Goal: Contribute content: Add original content to the website for others to see

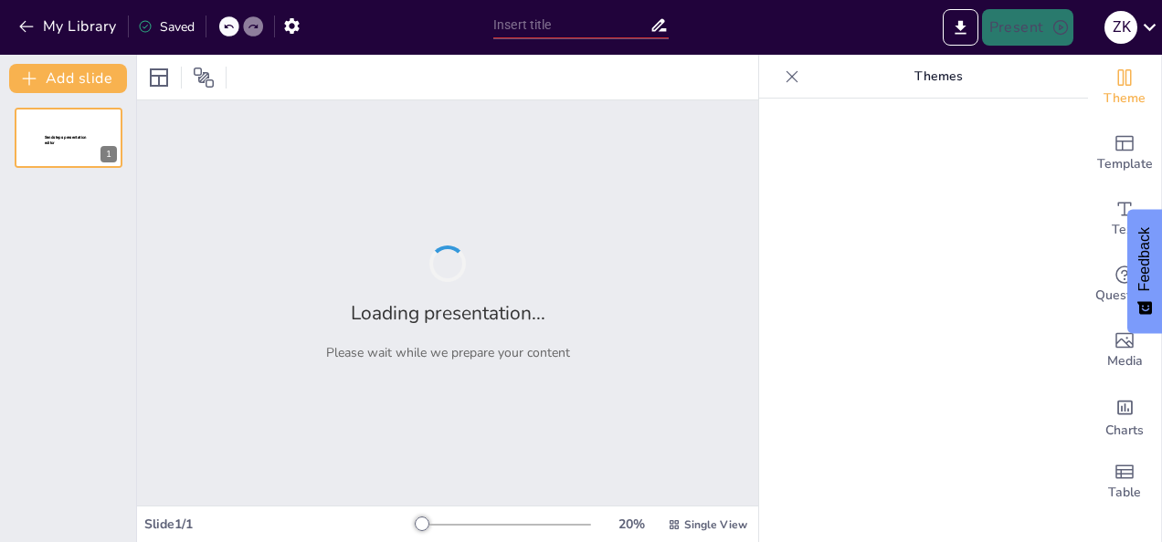
type input "Synthèse de Mon Stage : Contributions et Perspectives chez Cotco SA"
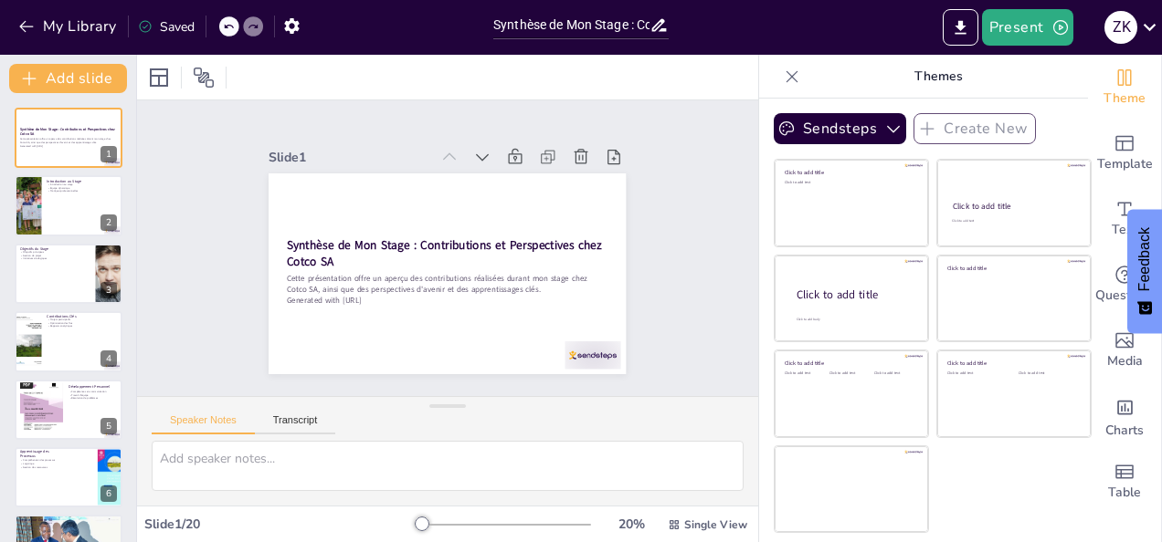
checkbox input "true"
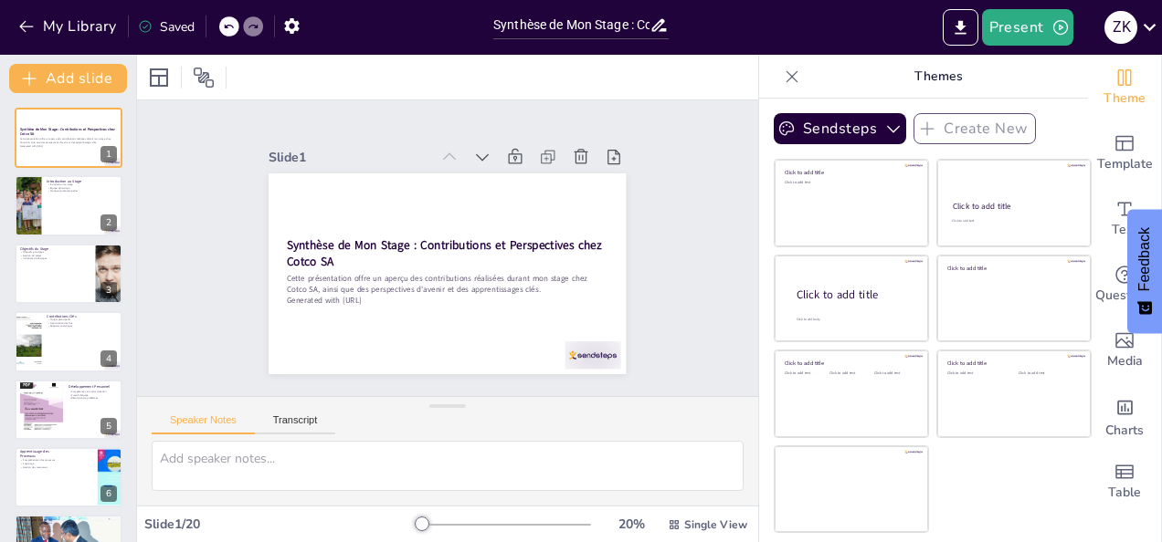
checkbox input "true"
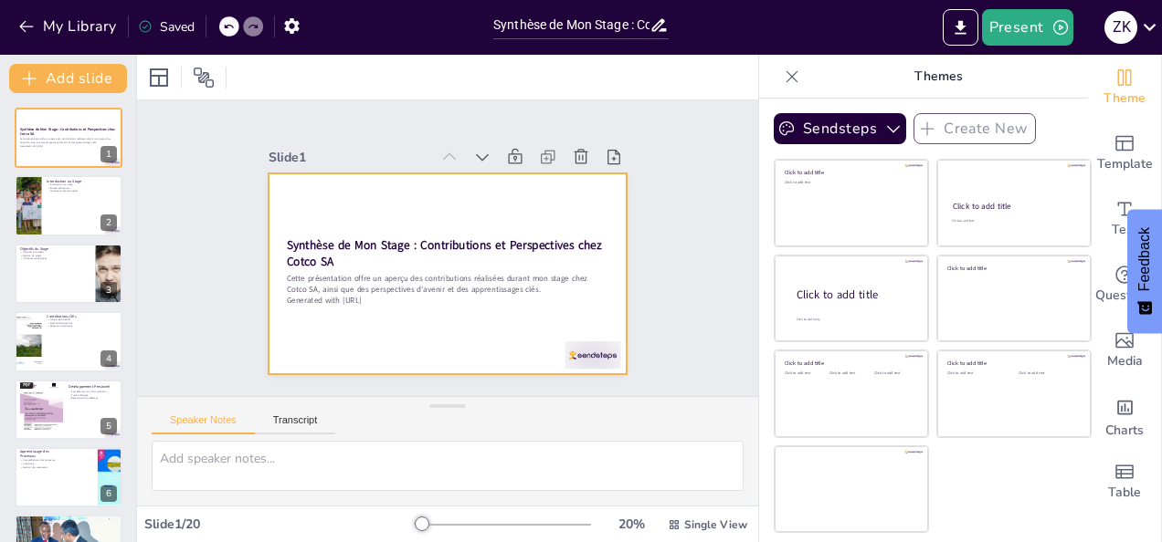
checkbox input "true"
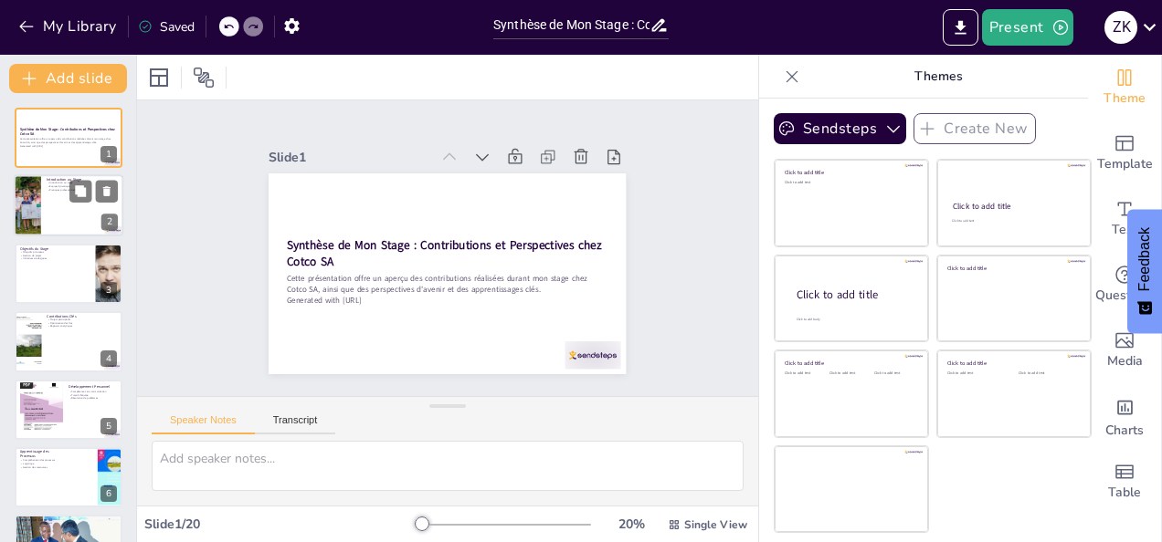
checkbox input "true"
click at [56, 199] on div at bounding box center [69, 206] width 110 height 62
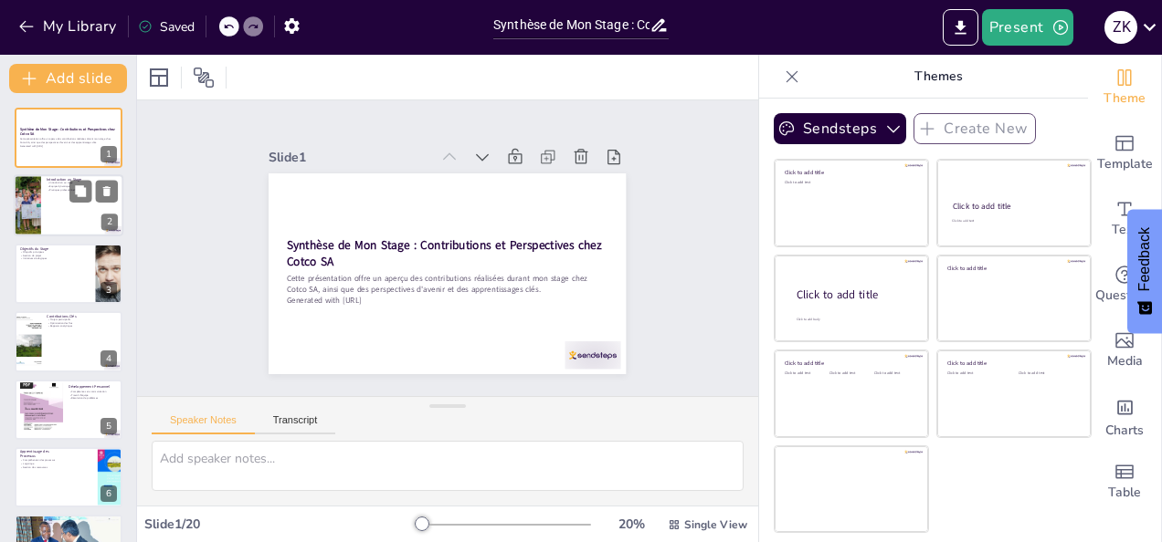
type textarea "Cette première diapositive met en lumière l'importance de l'introduction dans l…"
checkbox input "true"
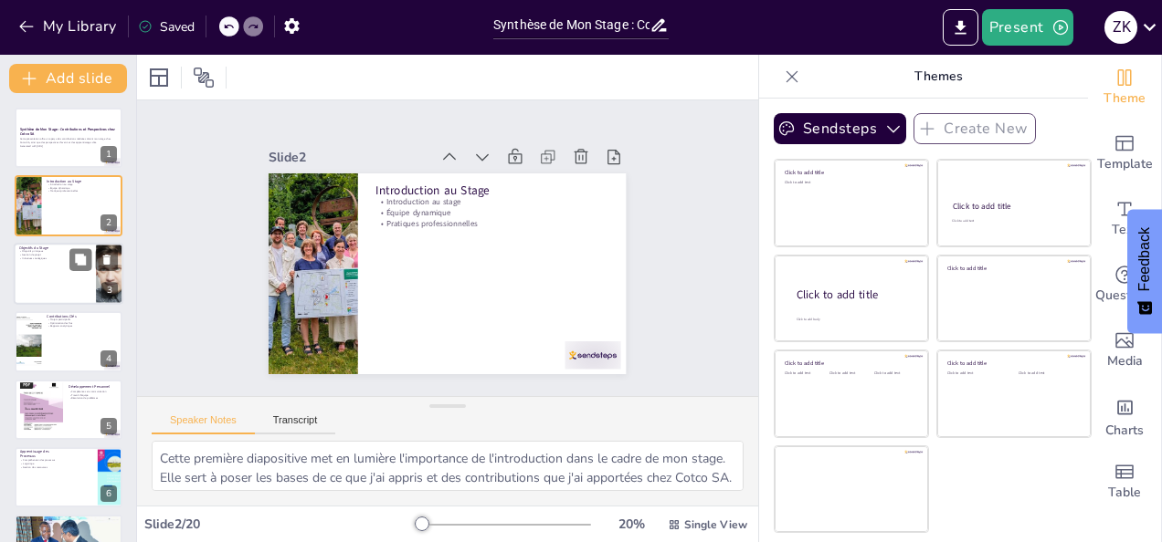
checkbox input "true"
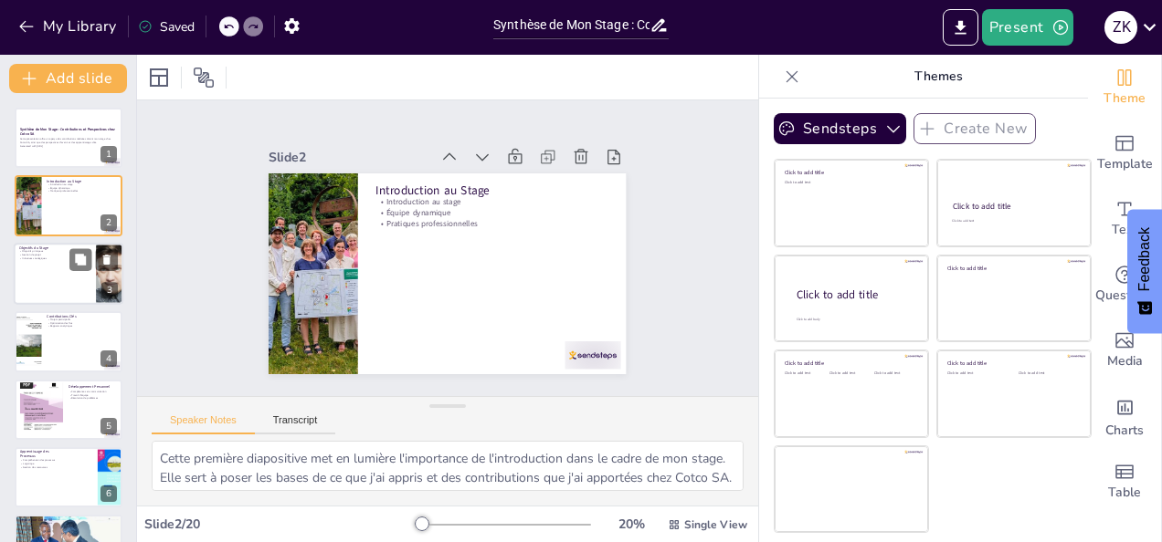
checkbox input "true"
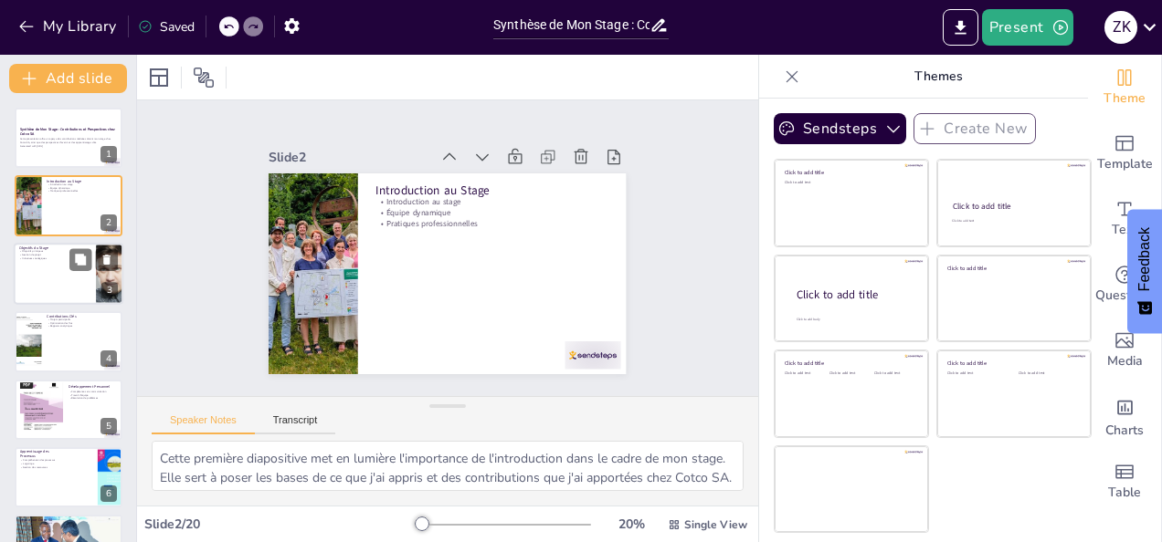
checkbox input "true"
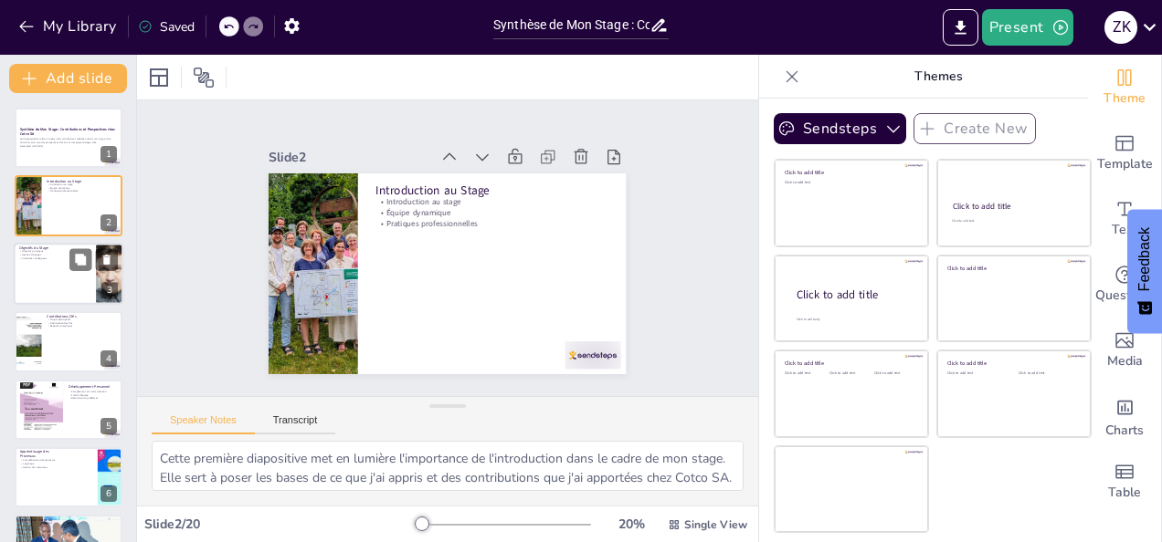
checkbox input "true"
click at [64, 257] on p "Initiatives stratégiques" at bounding box center [54, 259] width 71 height 4
type textarea "Les objectifs de mon stage étaient clairement définis et ont guidé mes efforts …"
checkbox input "true"
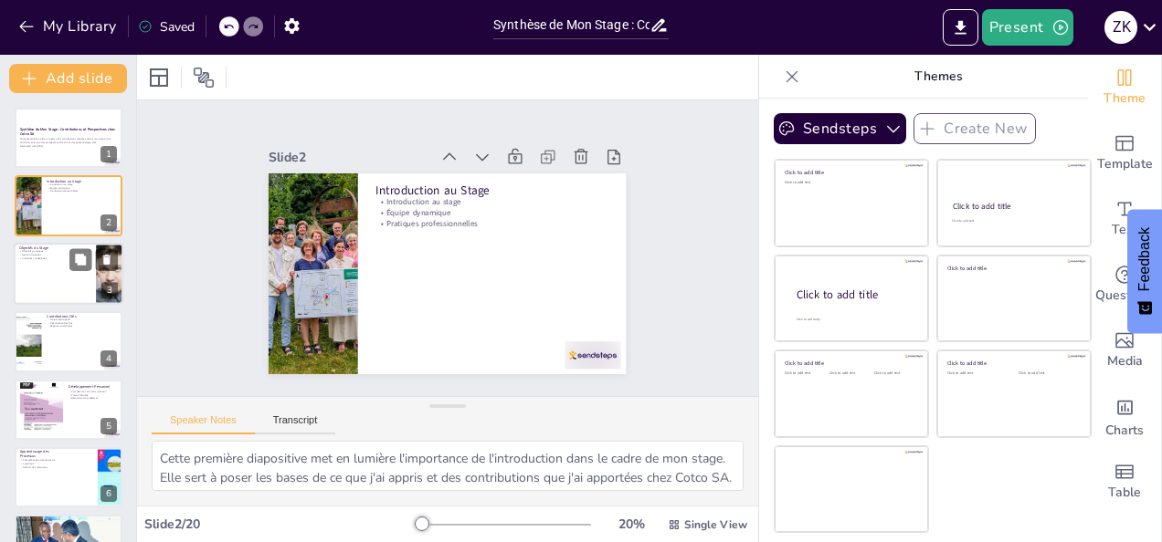
checkbox input "true"
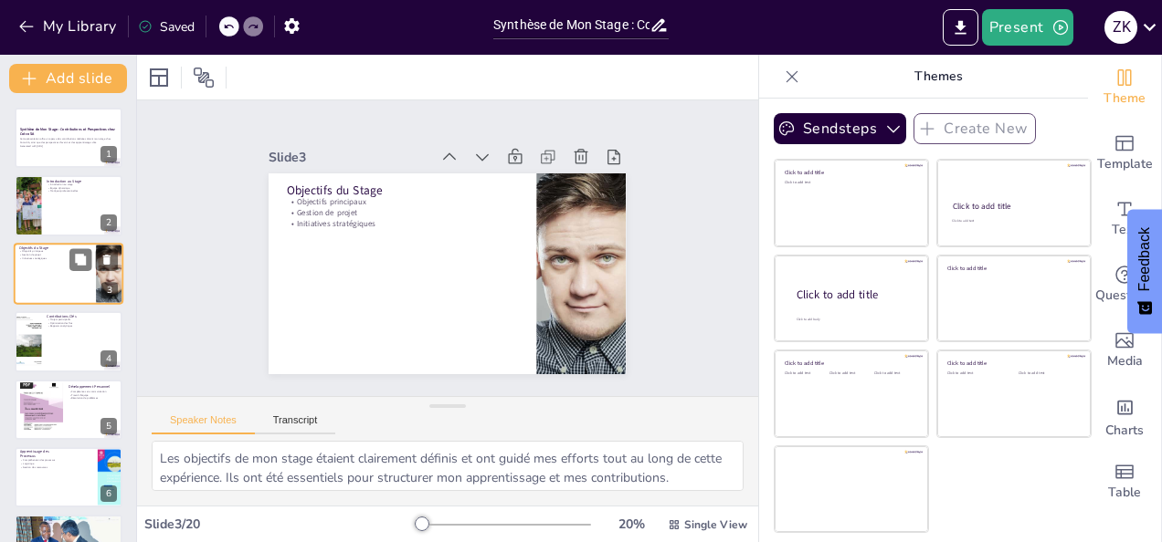
checkbox input "true"
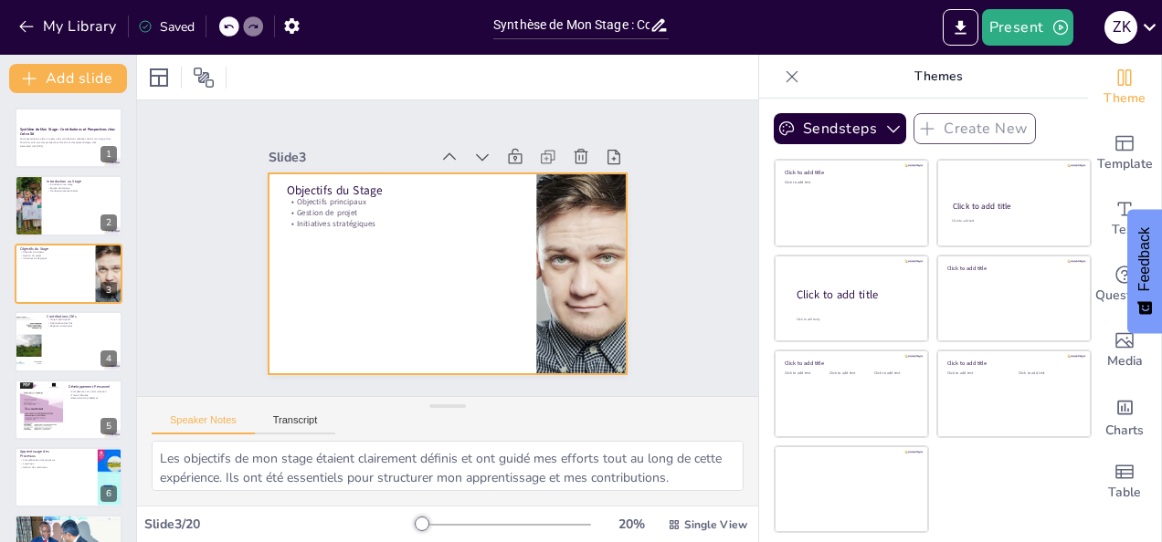
checkbox input "true"
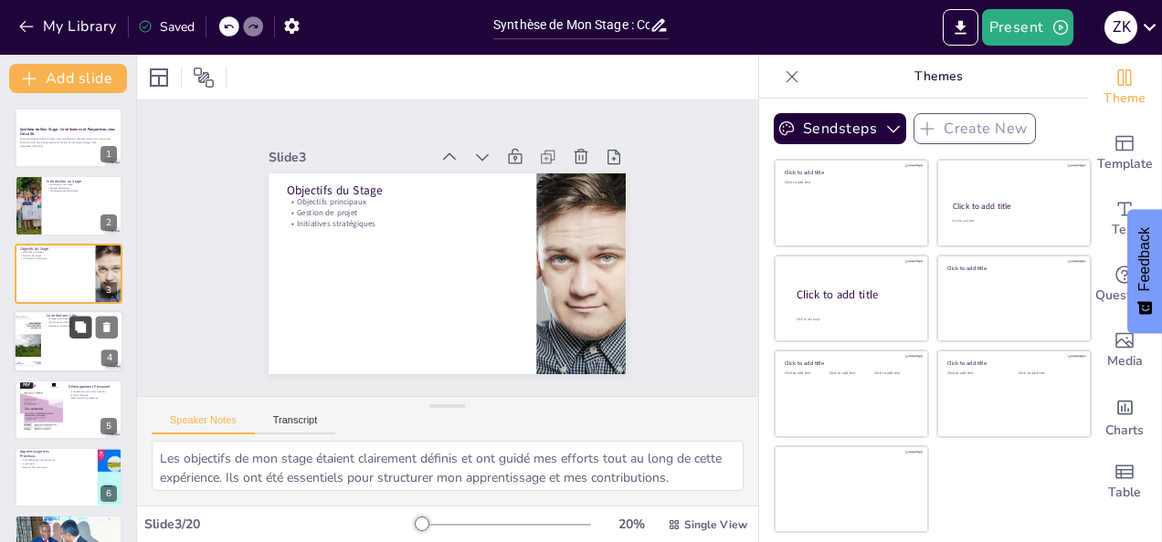
checkbox input "true"
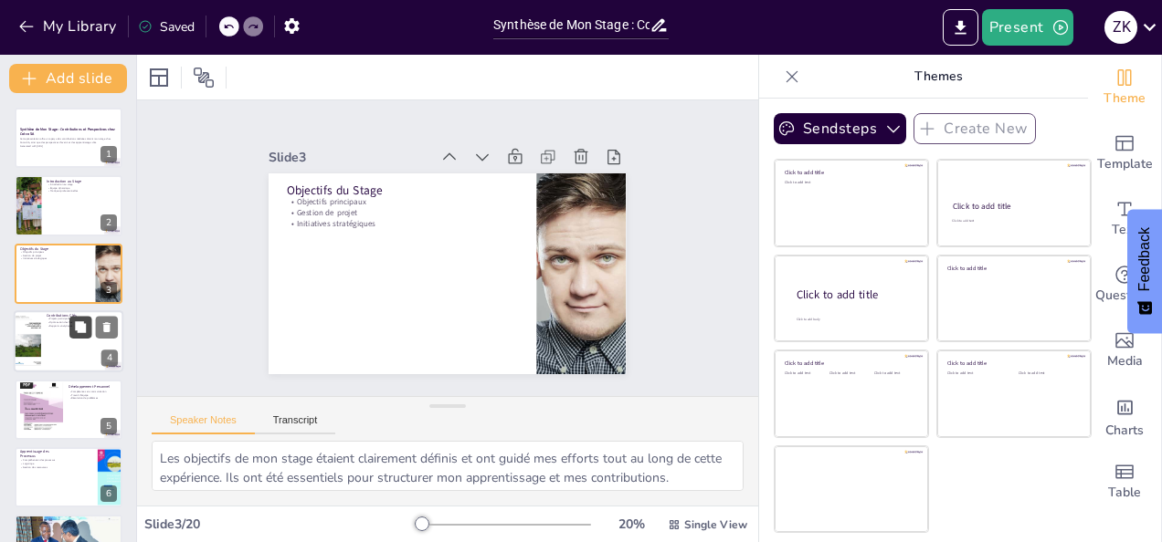
checkbox input "true"
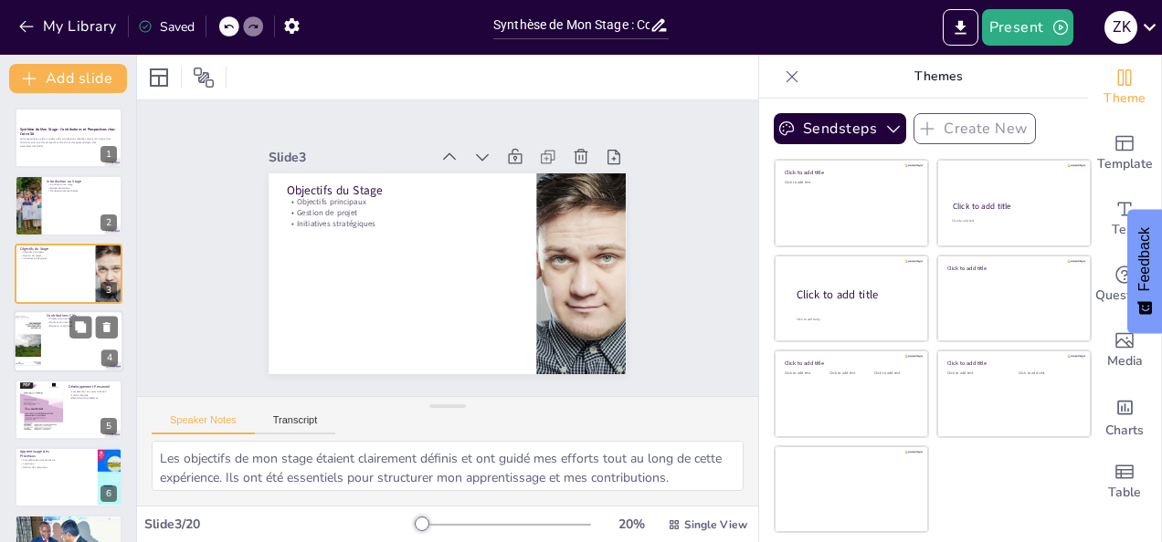
checkbox input "true"
click at [59, 339] on div at bounding box center [69, 342] width 110 height 62
type textarea "Ma participation à divers projets m'a permis de mettre en pratique mes compéten…"
checkbox input "true"
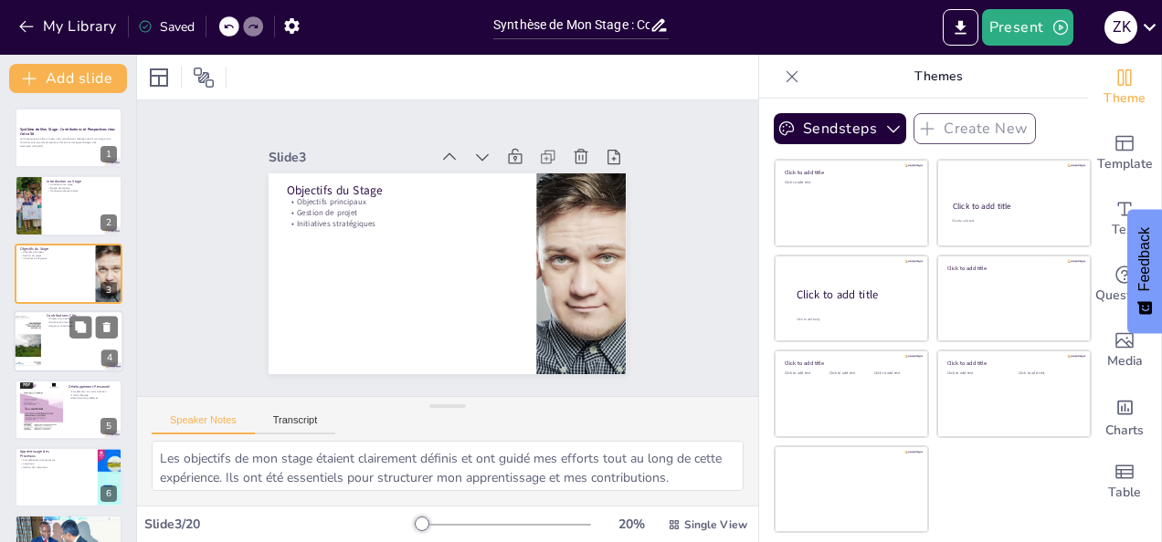
checkbox input "true"
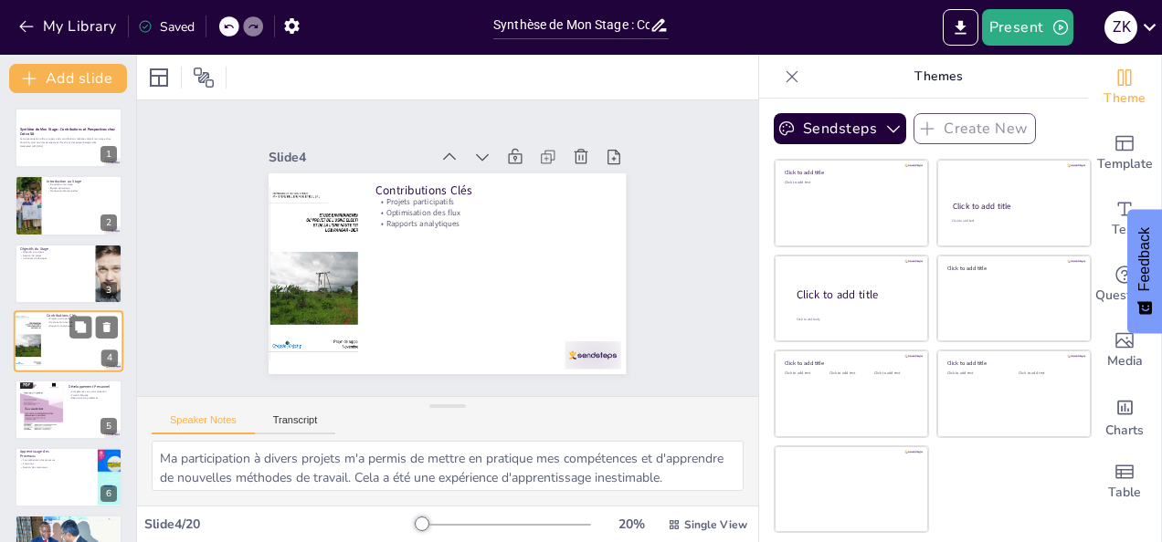
scroll to position [24, 0]
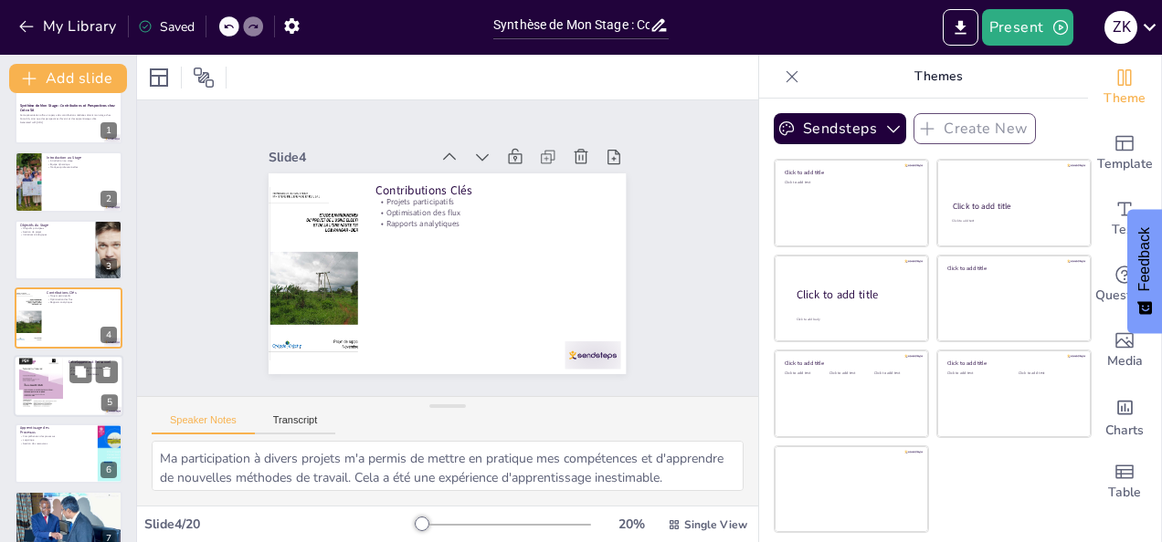
checkbox input "true"
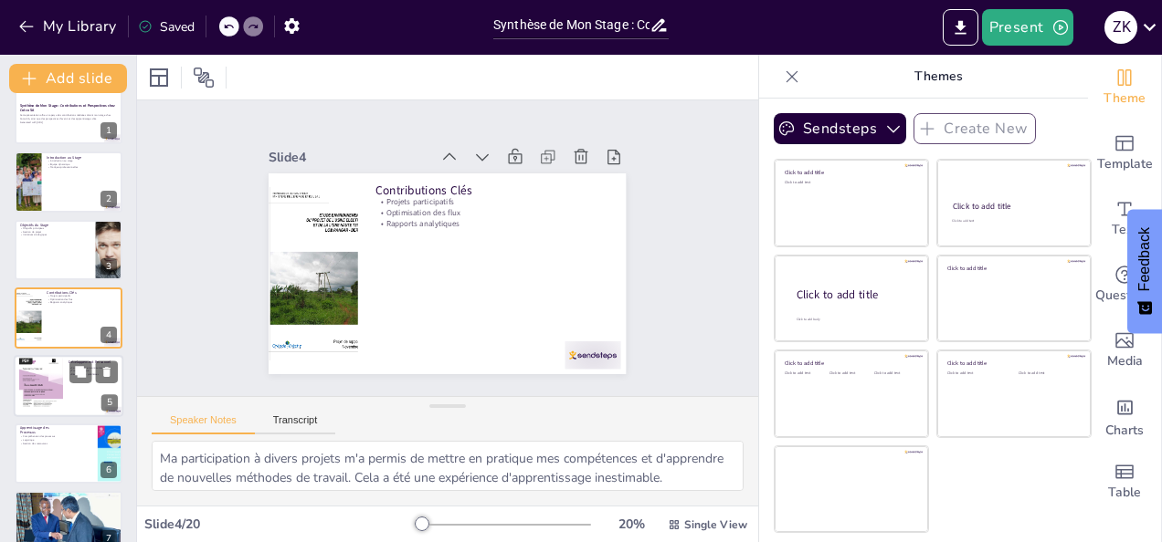
checkbox input "true"
click at [64, 373] on div at bounding box center [69, 386] width 110 height 62
type textarea "Le développement de mes compétences en communication a été crucial pour établir…"
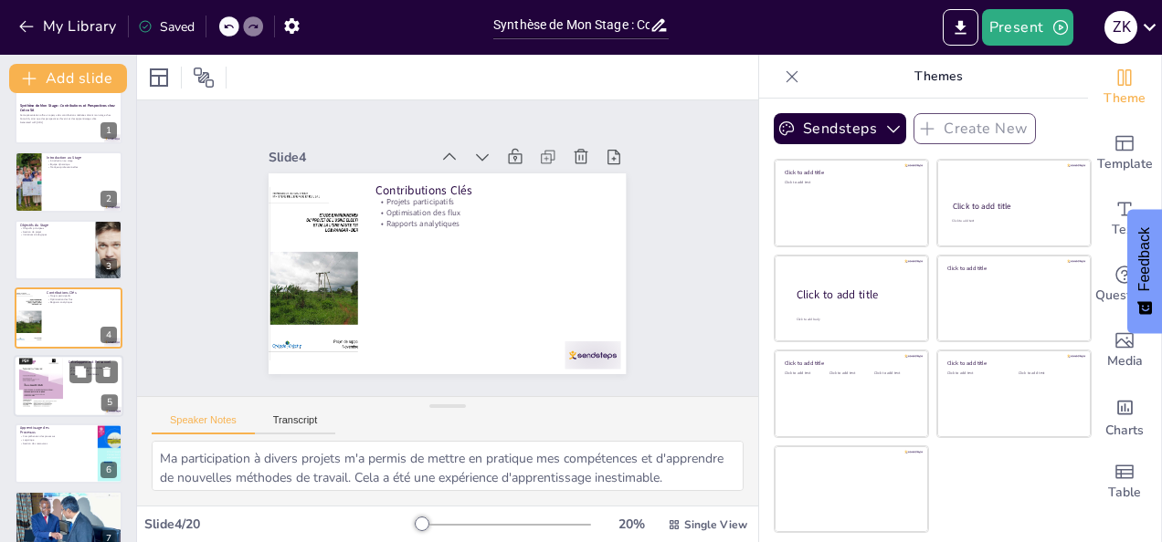
checkbox input "true"
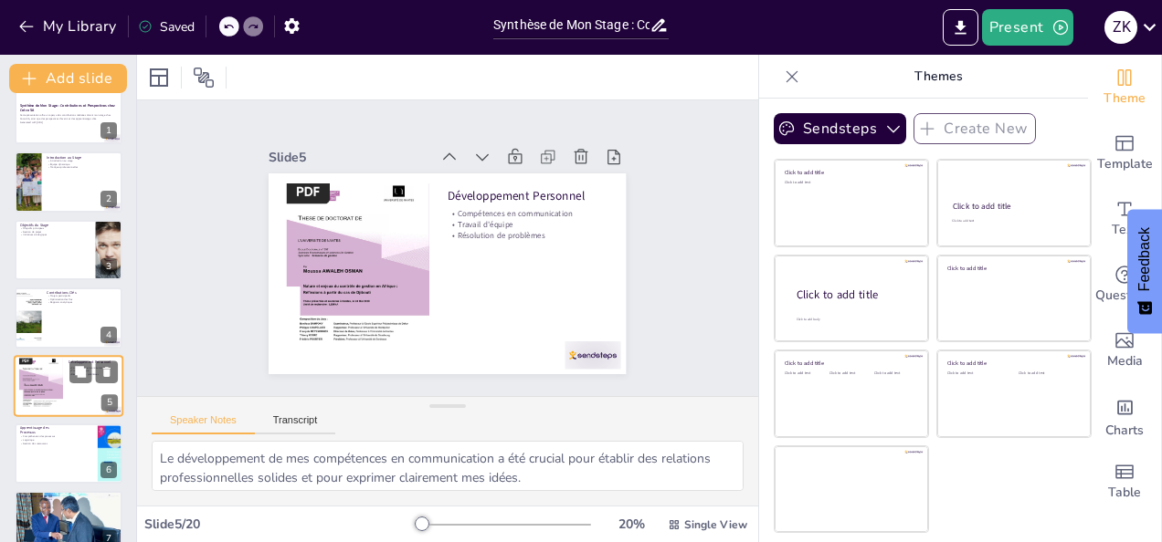
scroll to position [91, 0]
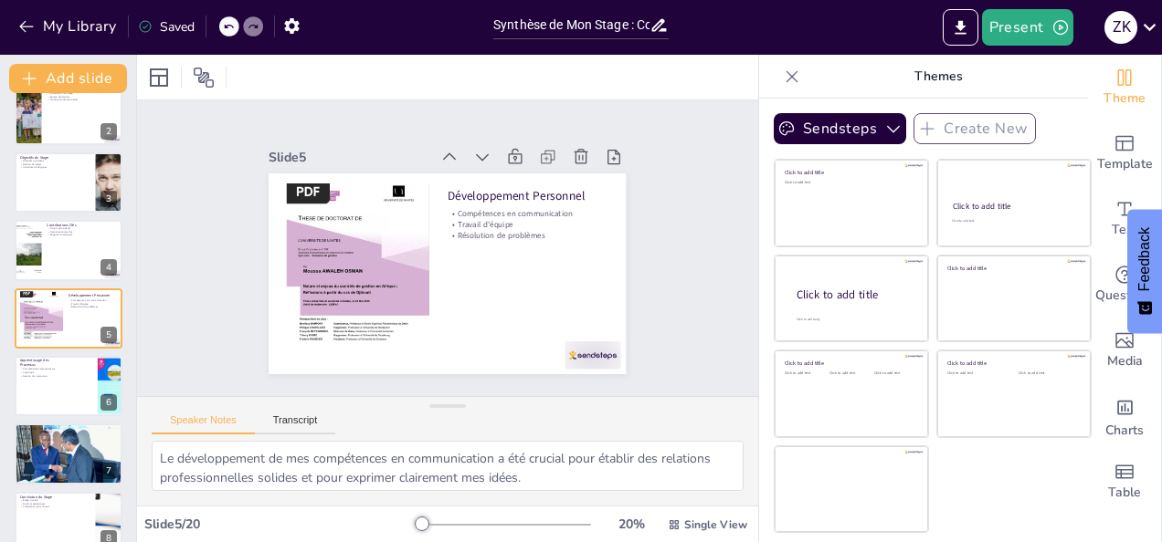
checkbox input "true"
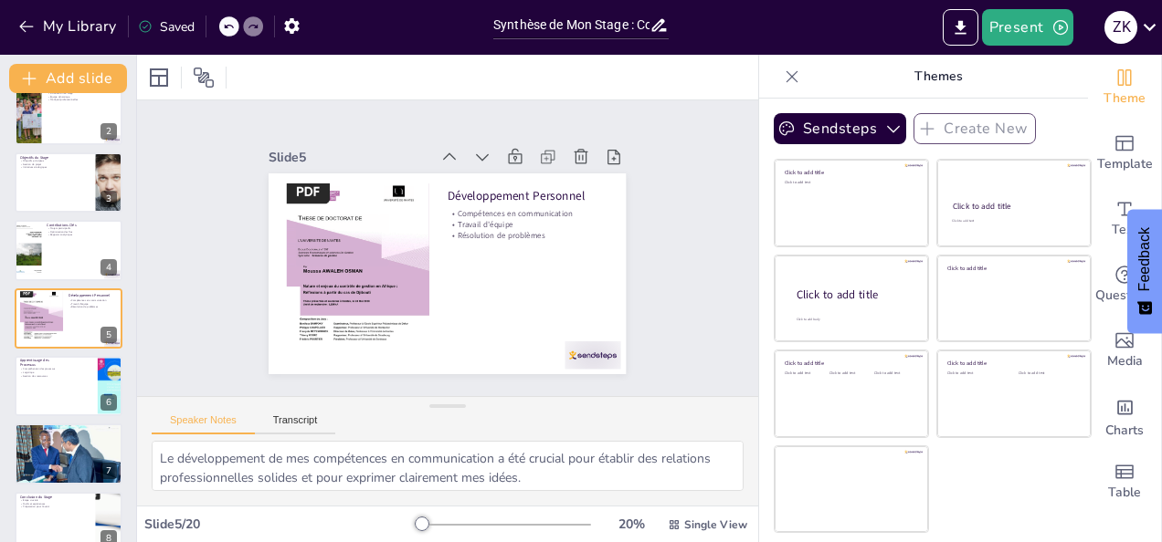
checkbox input "true"
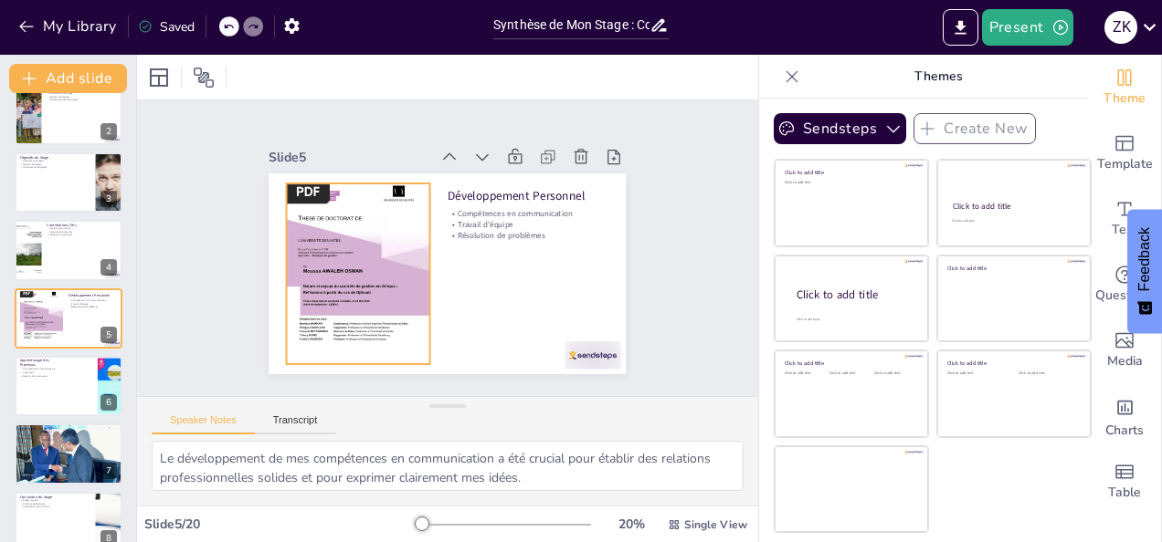
checkbox input "true"
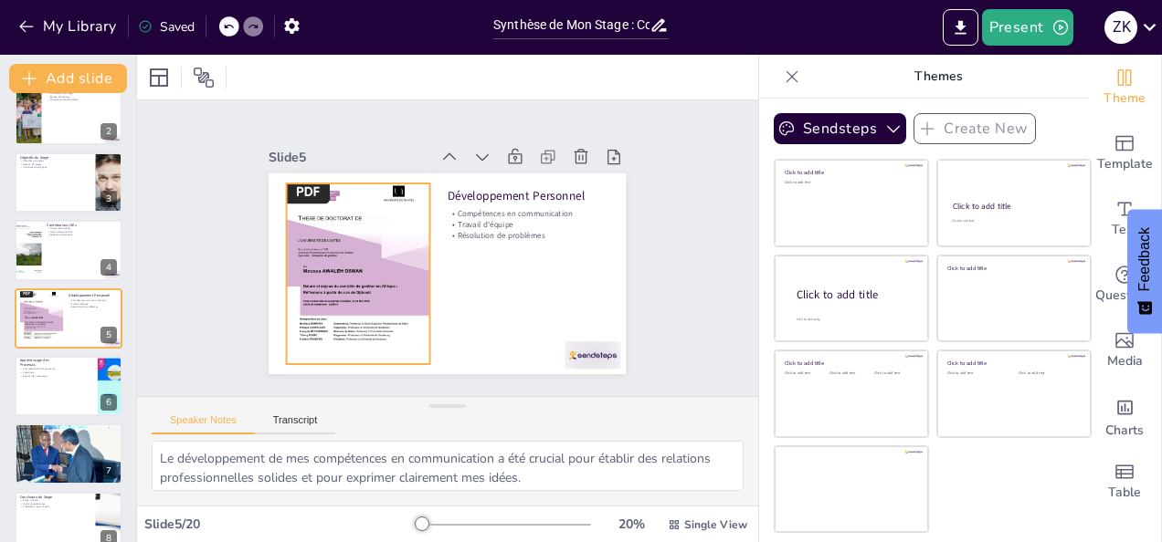
checkbox input "true"
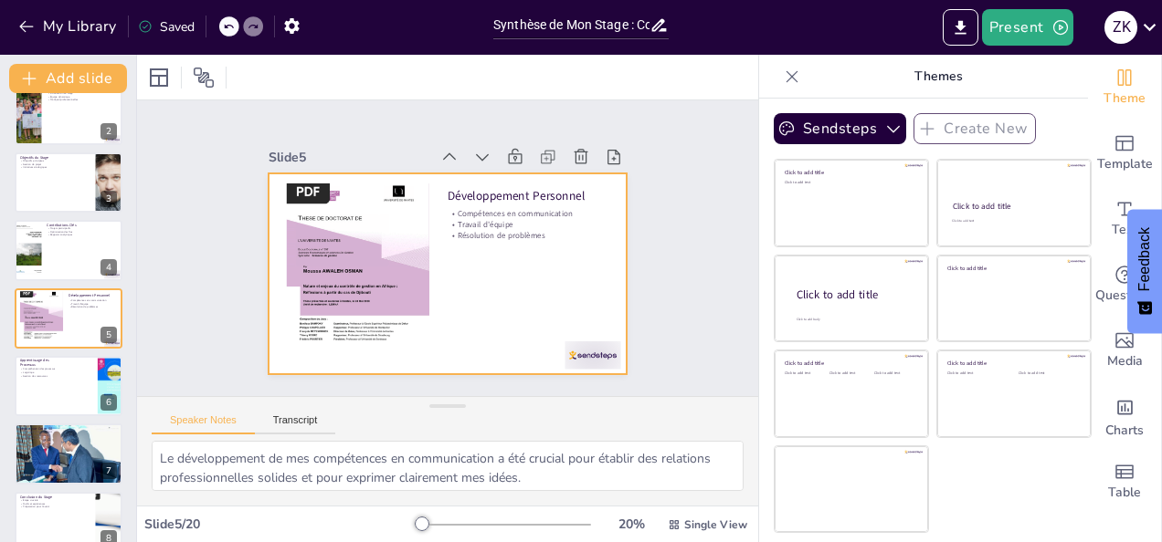
checkbox input "true"
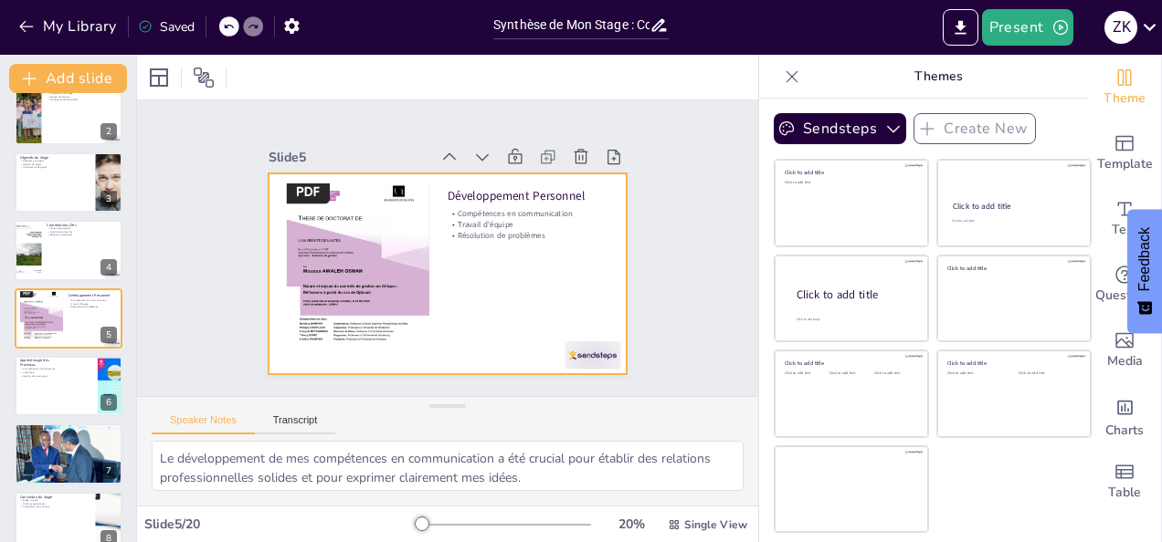
checkbox input "true"
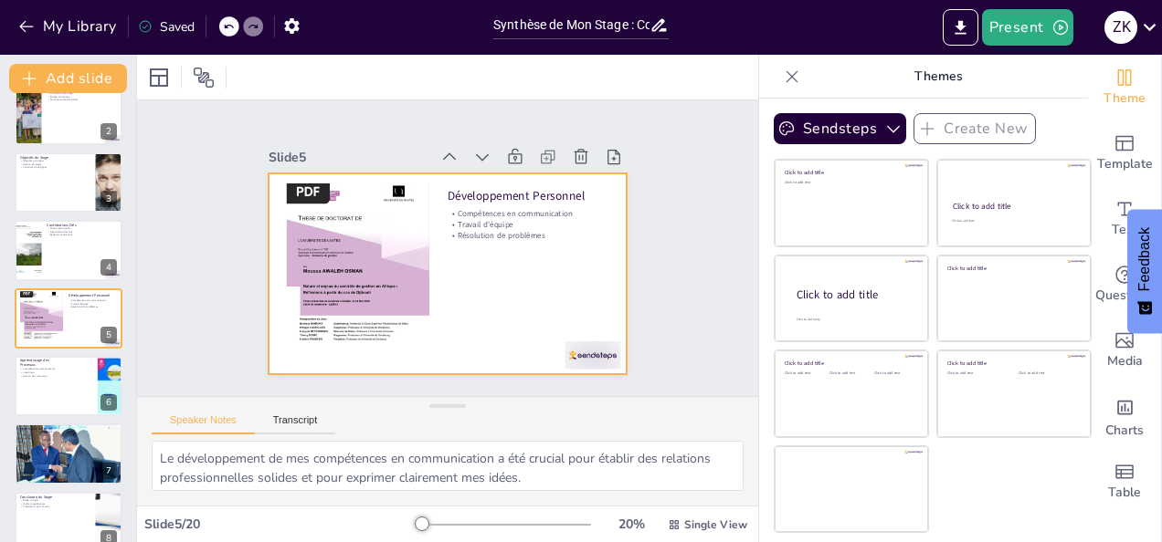
checkbox input "true"
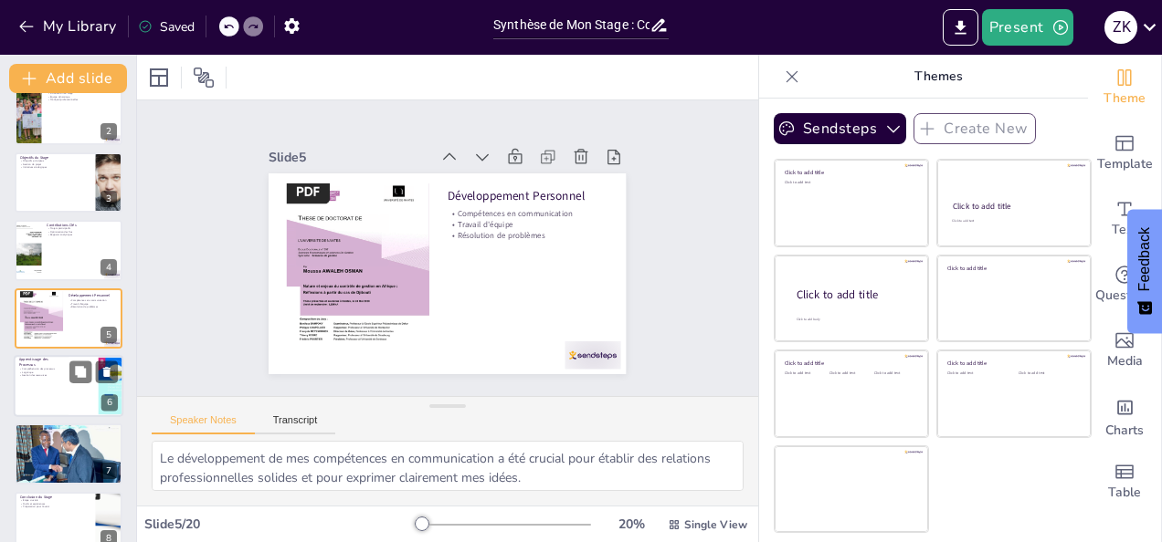
checkbox input "true"
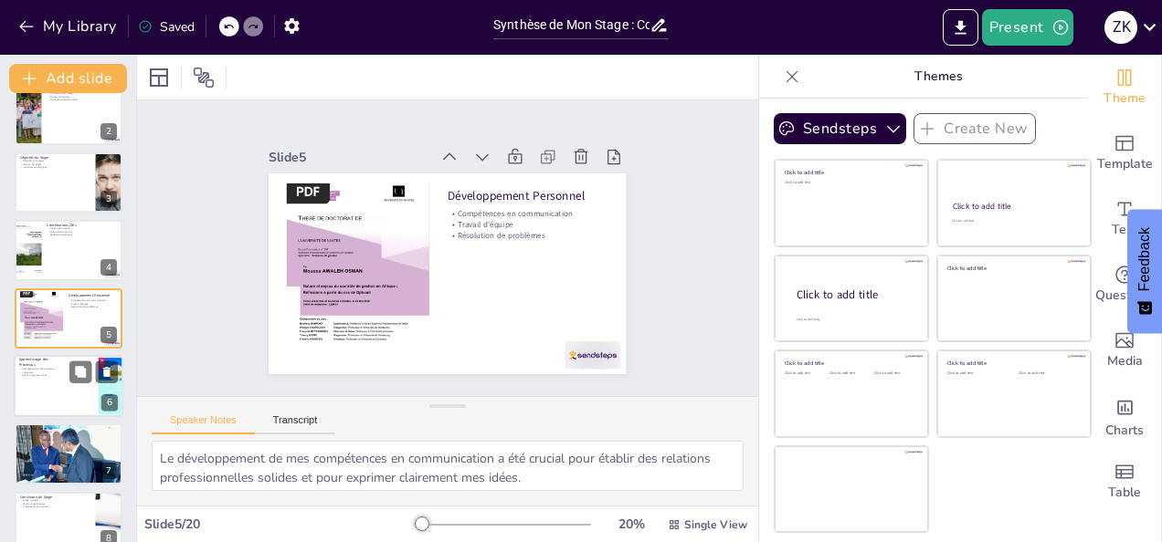
checkbox input "true"
click at [58, 390] on div at bounding box center [69, 386] width 110 height 62
type textarea "Acquérir une compréhension des processus opérationnels a été essentiel pour sai…"
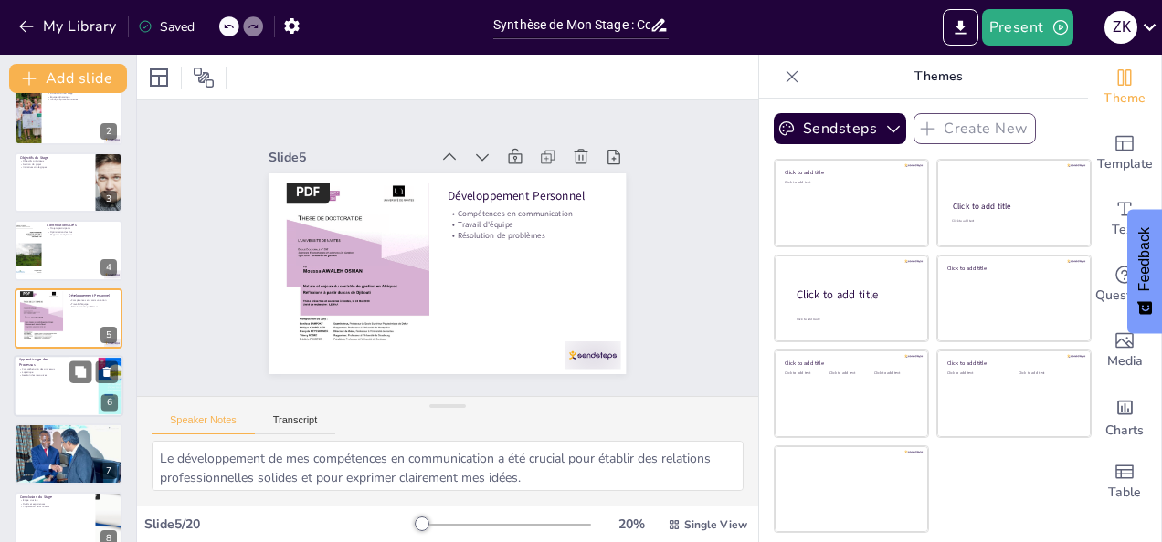
checkbox input "true"
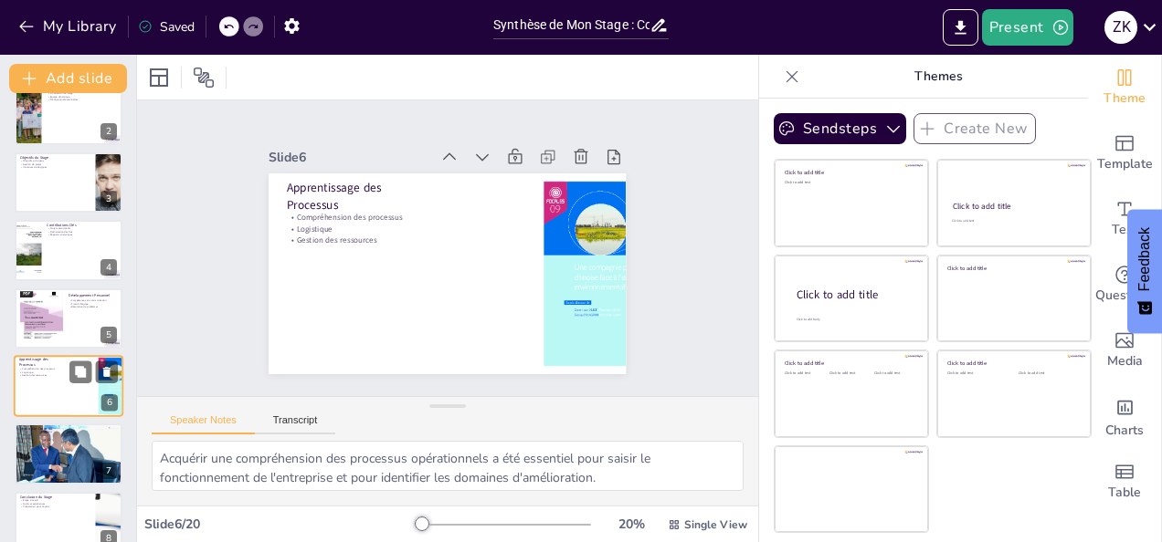
scroll to position [160, 0]
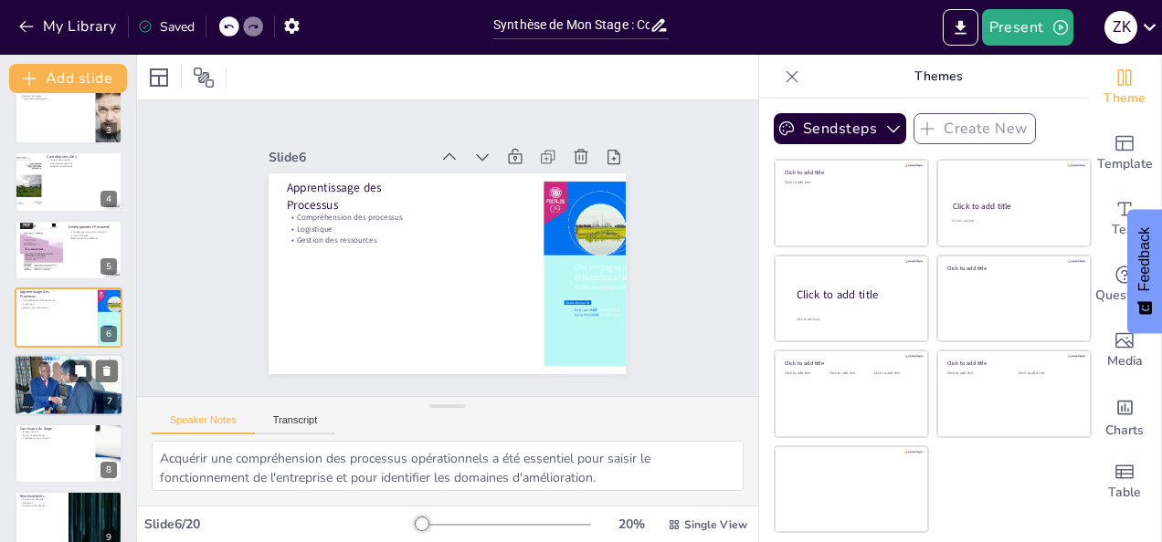
click at [64, 405] on div at bounding box center [69, 385] width 110 height 124
type textarea "L'amélioration des processus internes est un indicateur clé de l'impact de mes …"
checkbox input "true"
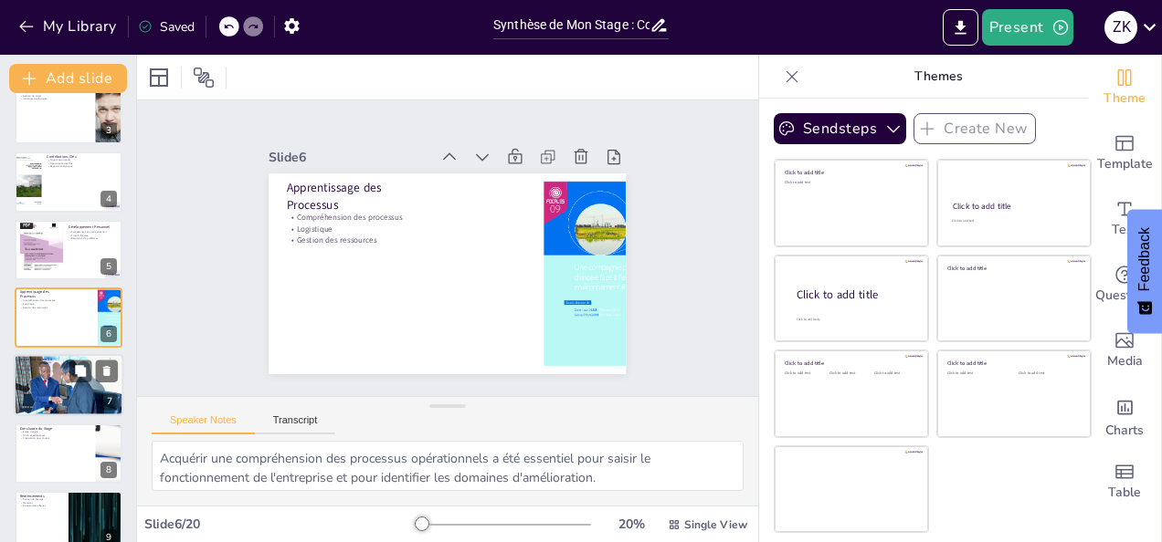
checkbox input "true"
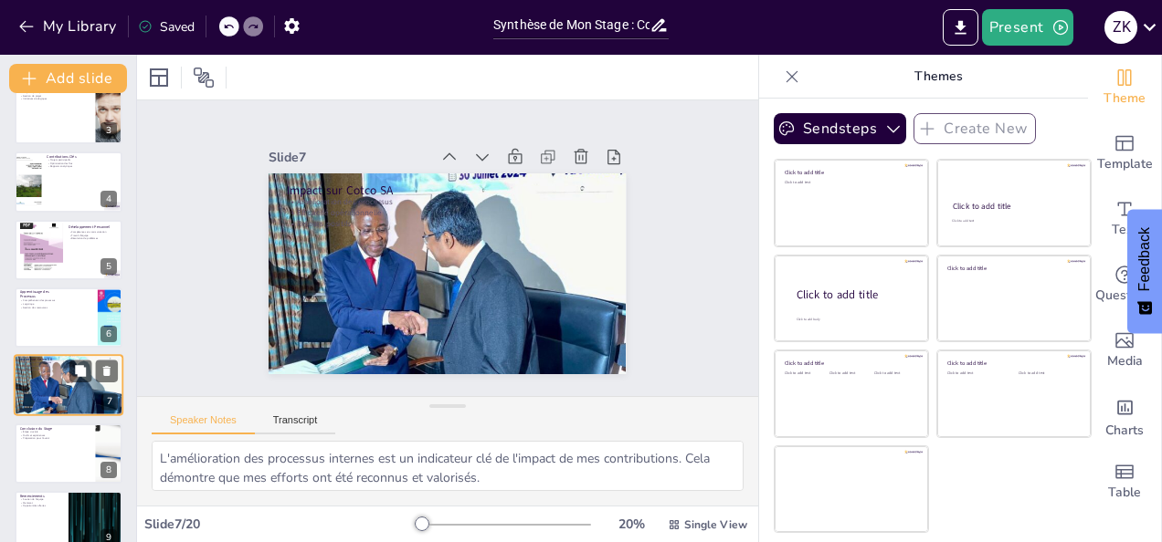
scroll to position [227, 0]
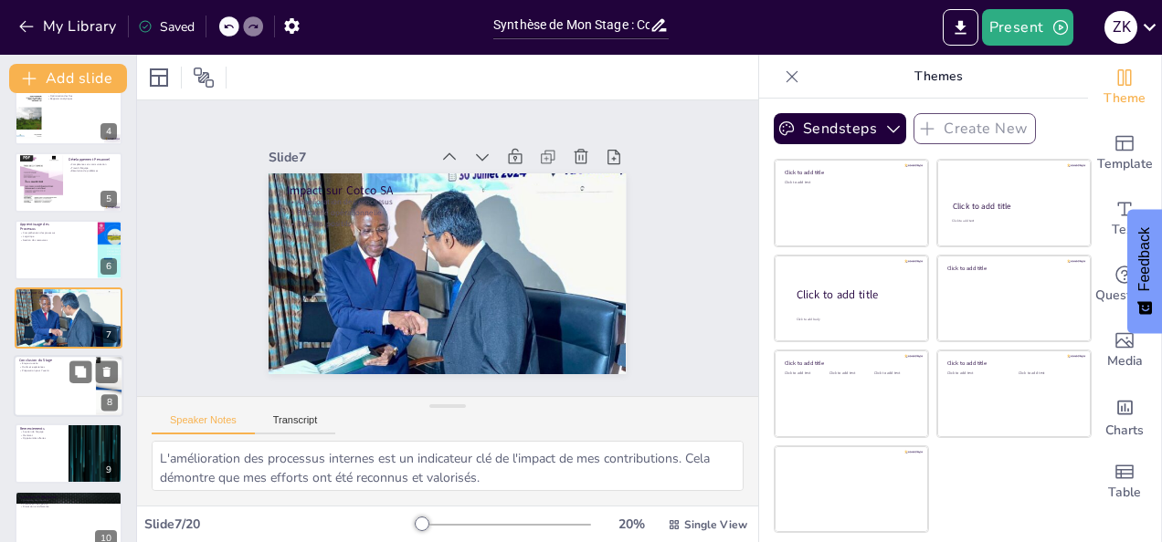
checkbox input "true"
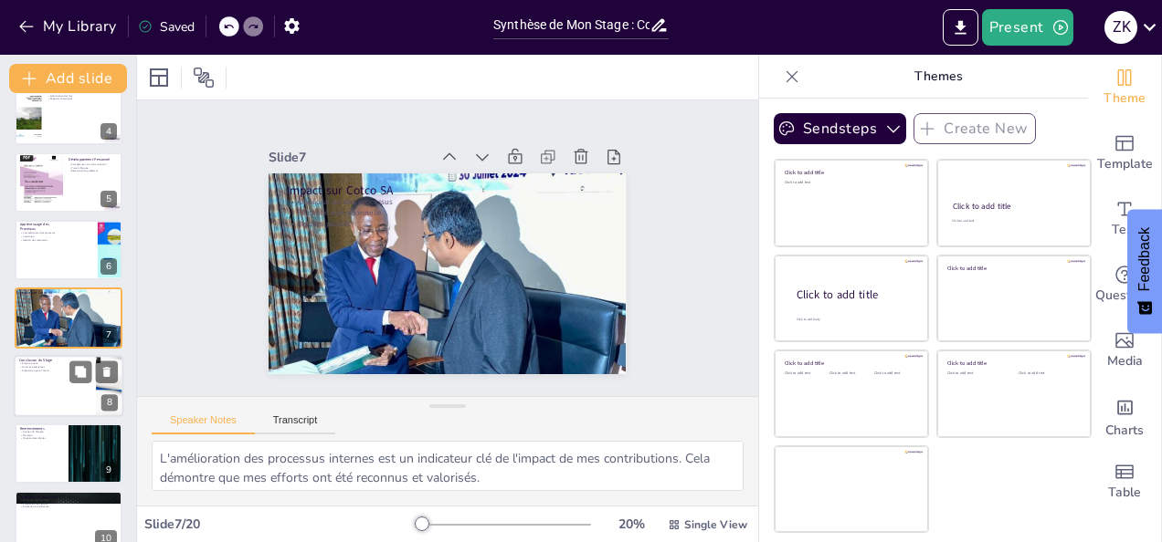
checkbox input "true"
click at [62, 401] on div at bounding box center [69, 386] width 110 height 62
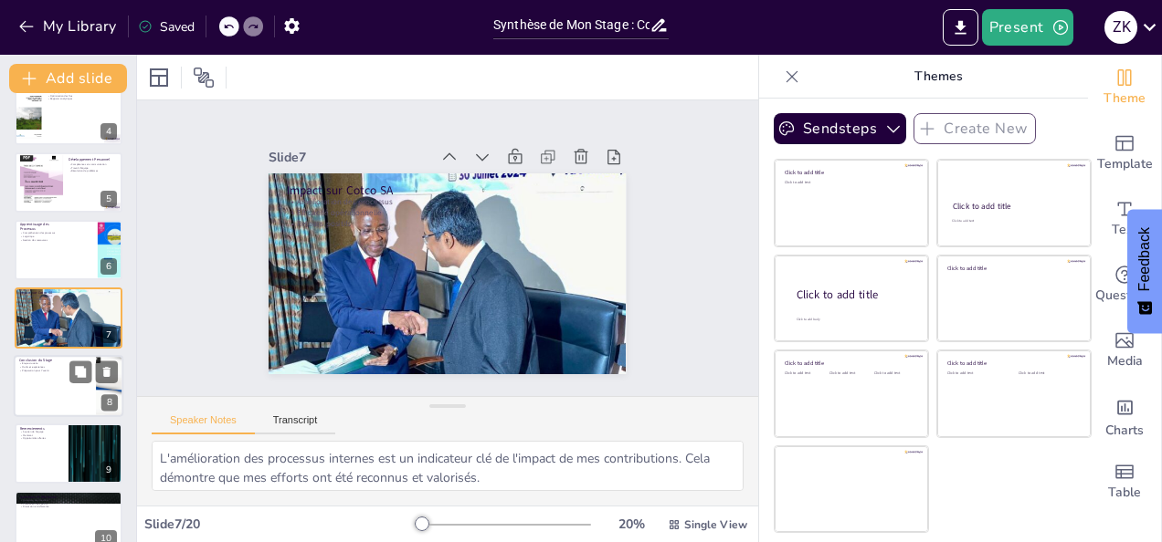
type textarea "La conclusion de mon stage représente un moment clé dans mon parcours, où j'ai …"
checkbox input "true"
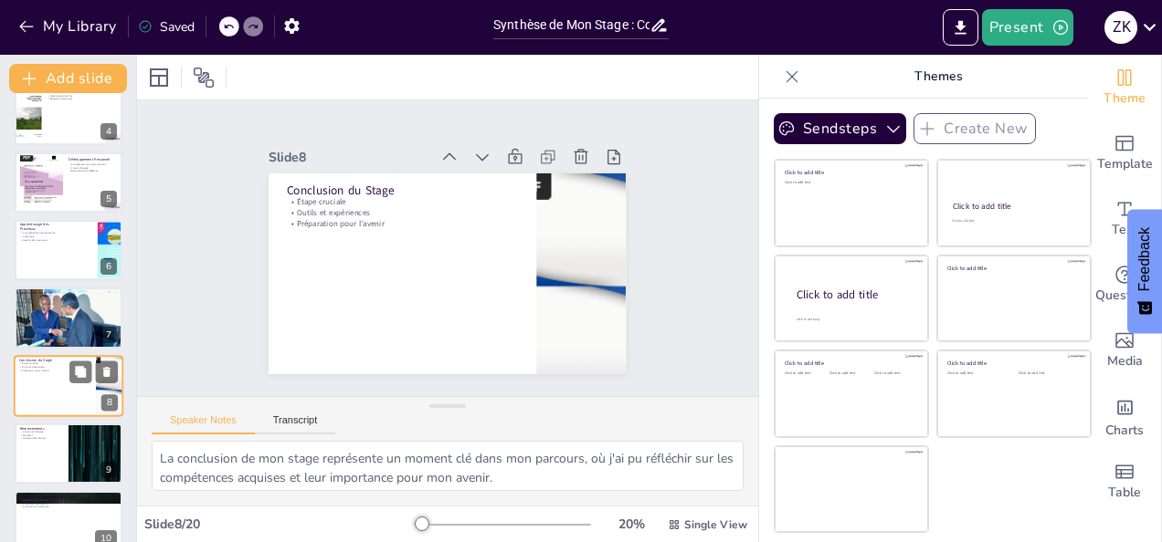
scroll to position [296, 0]
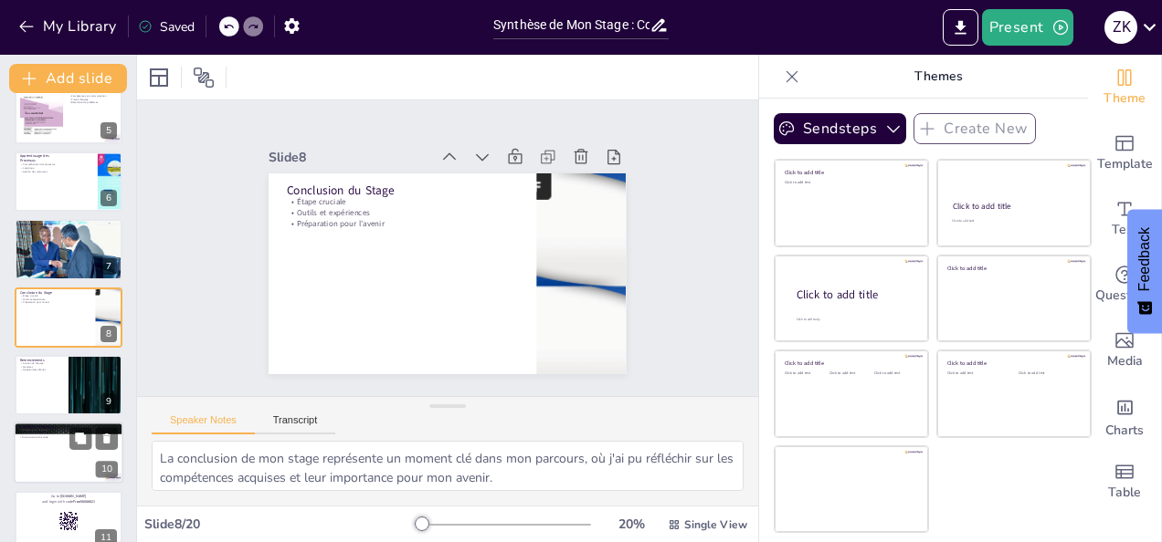
checkbox input "true"
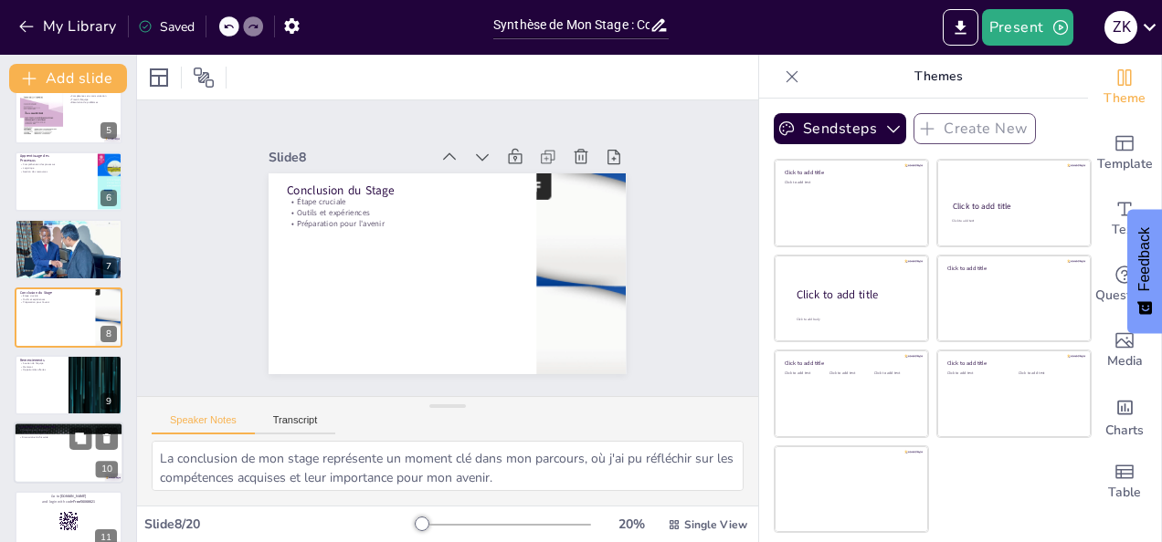
checkbox input "true"
click at [62, 440] on div at bounding box center [69, 454] width 110 height 62
type textarea "L'ouverture aux questions est essentielle pour engager le public et permettre u…"
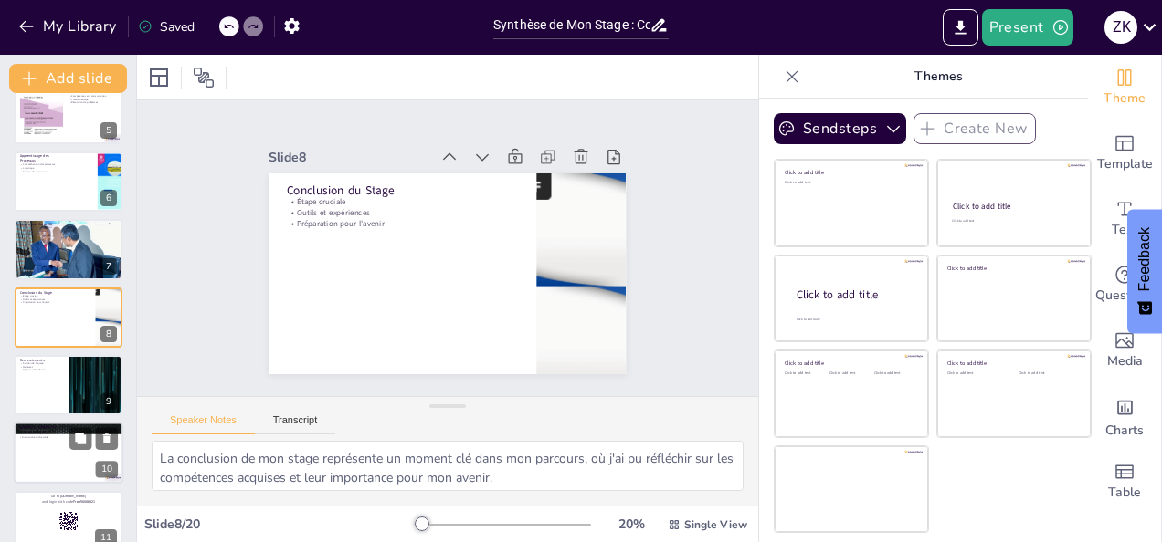
checkbox input "true"
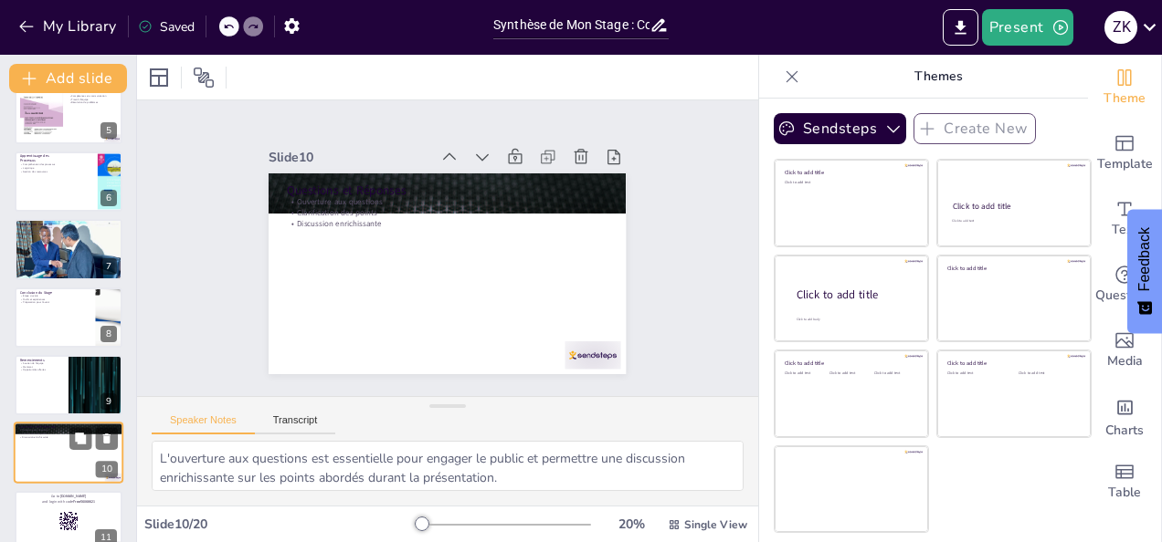
scroll to position [431, 0]
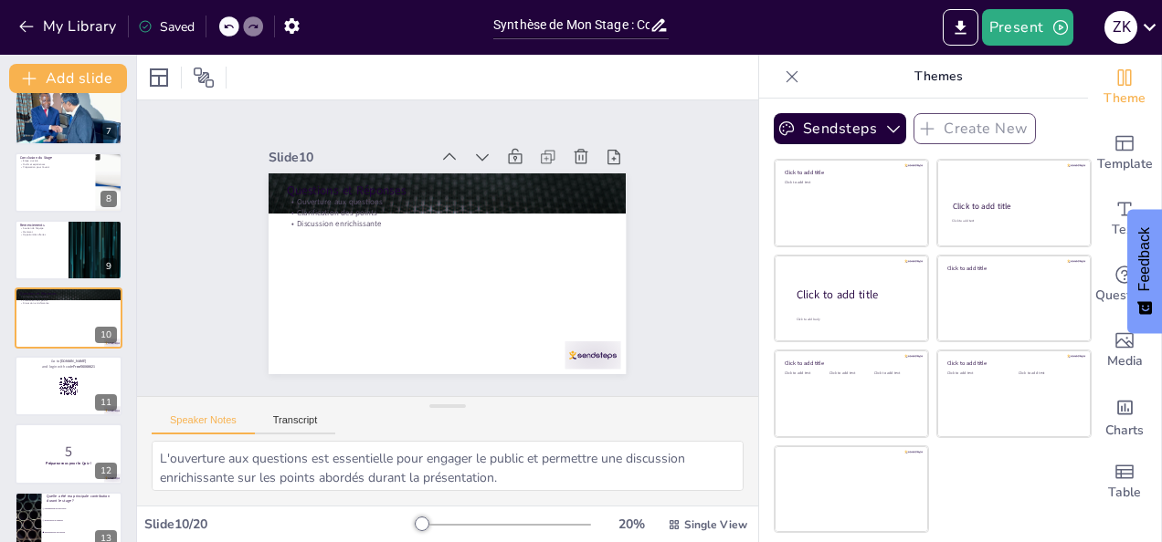
checkbox input "true"
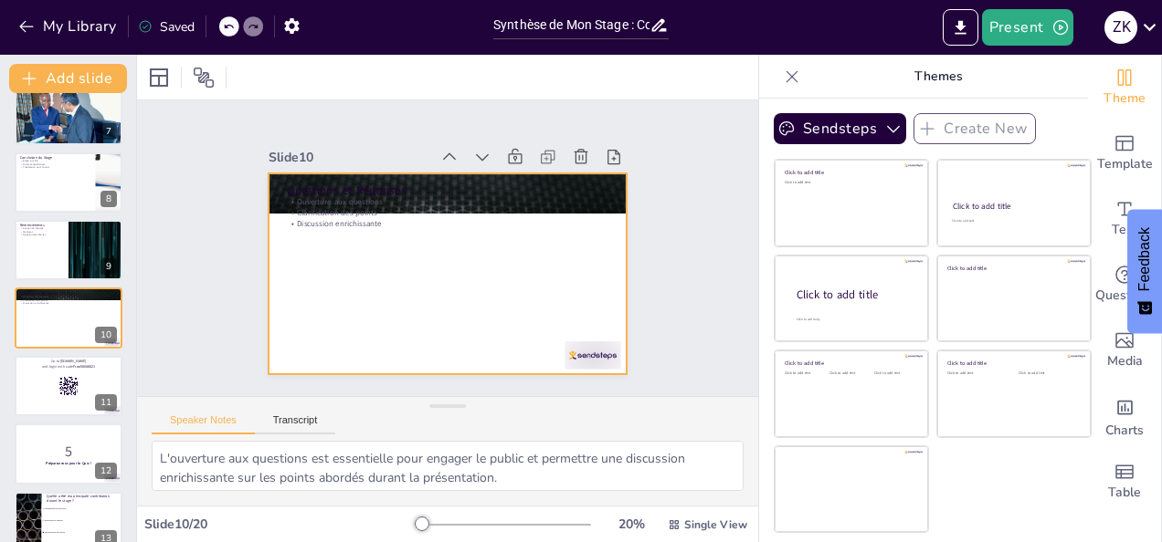
checkbox input "true"
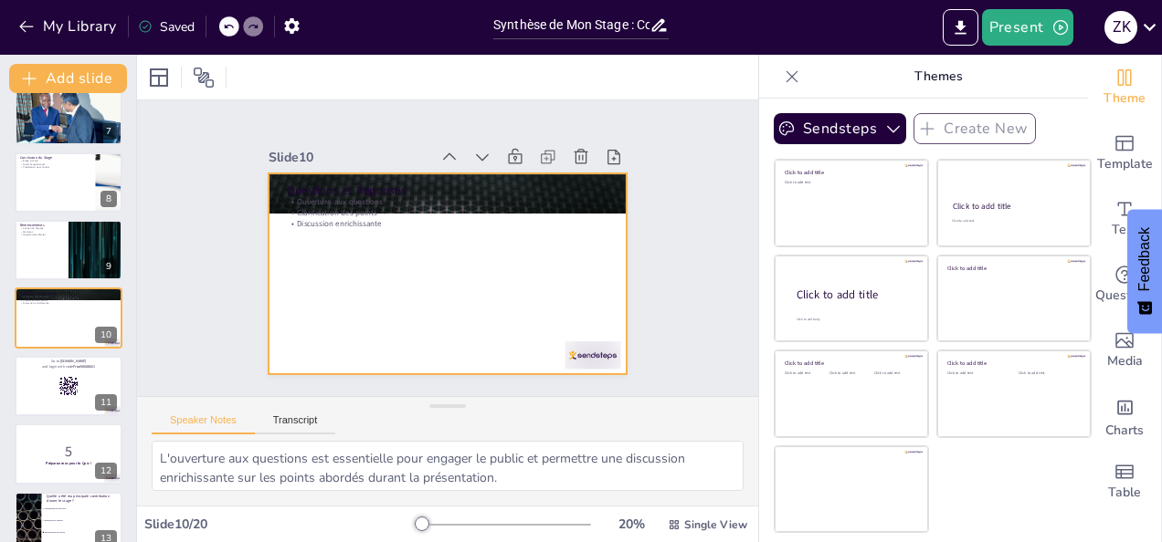
checkbox input "true"
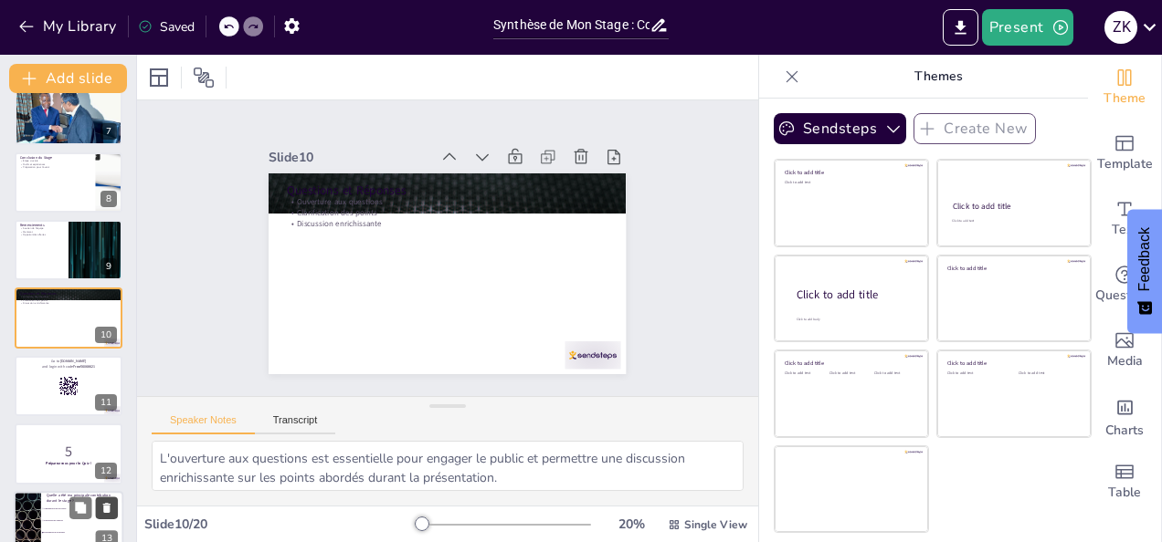
checkbox input "true"
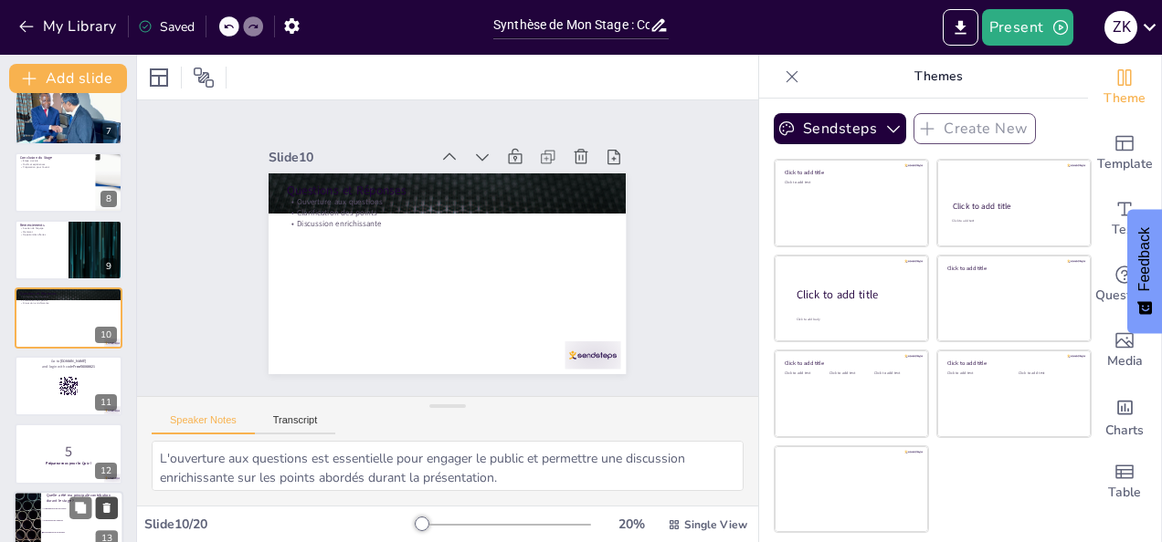
checkbox input "true"
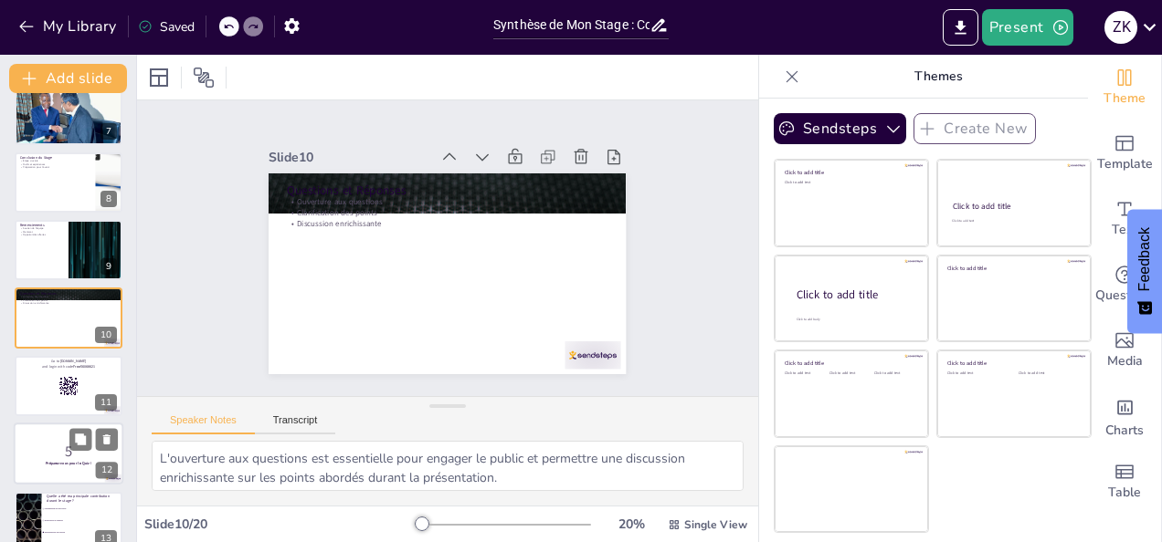
checkbox input "true"
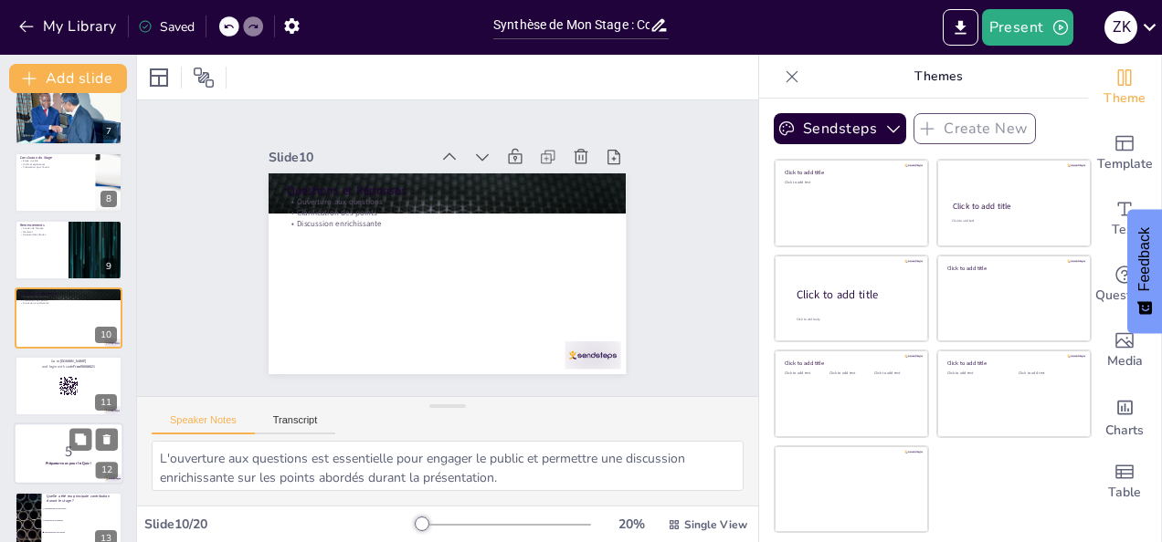
checkbox input "true"
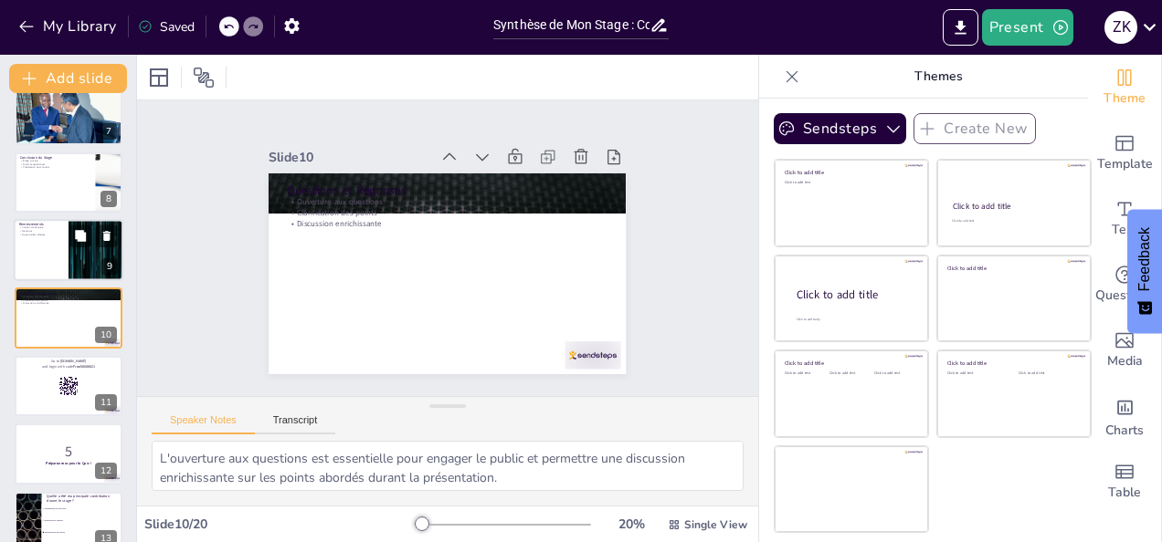
checkbox input "true"
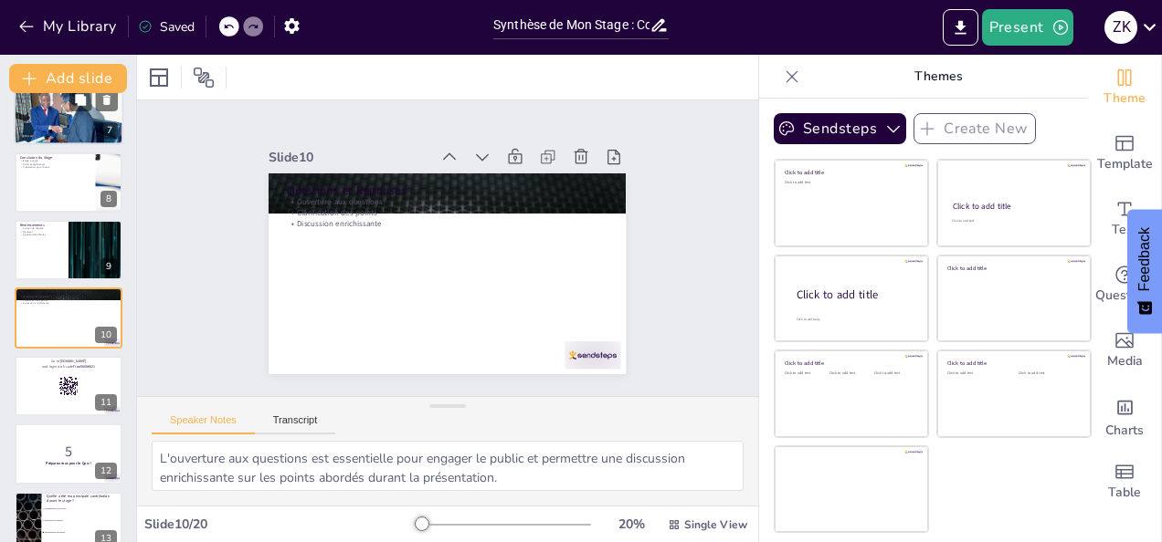
checkbox input "true"
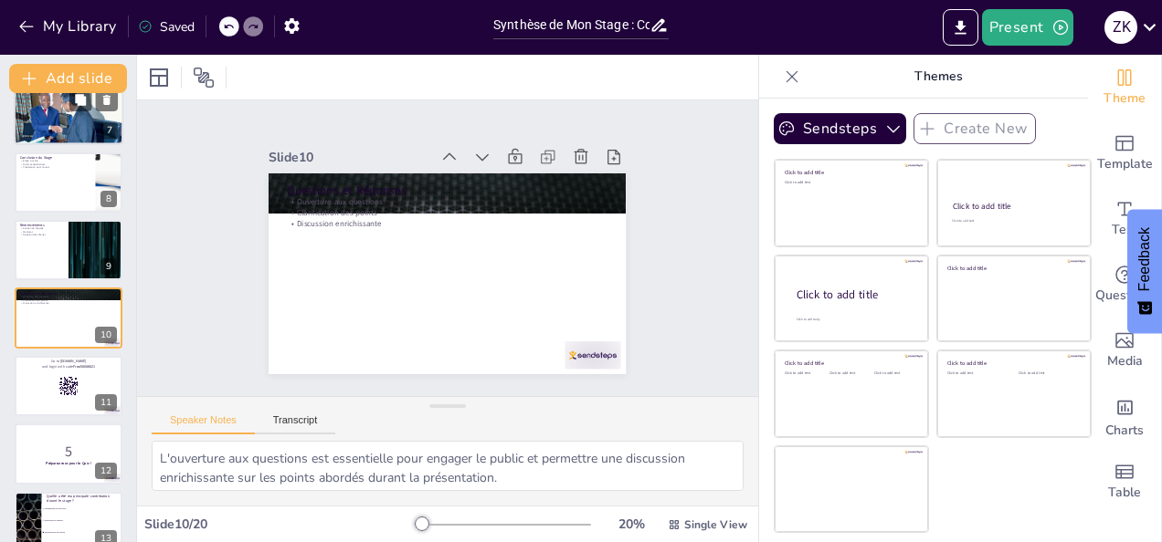
checkbox input "true"
